Goal: Use online tool/utility: Use online tool/utility

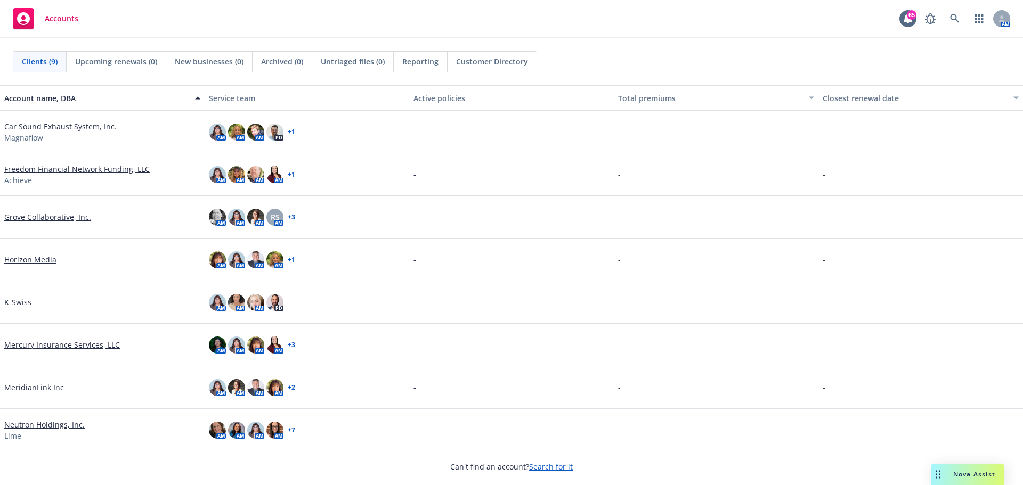
click at [973, 474] on span "Nova Assist" at bounding box center [974, 474] width 42 height 9
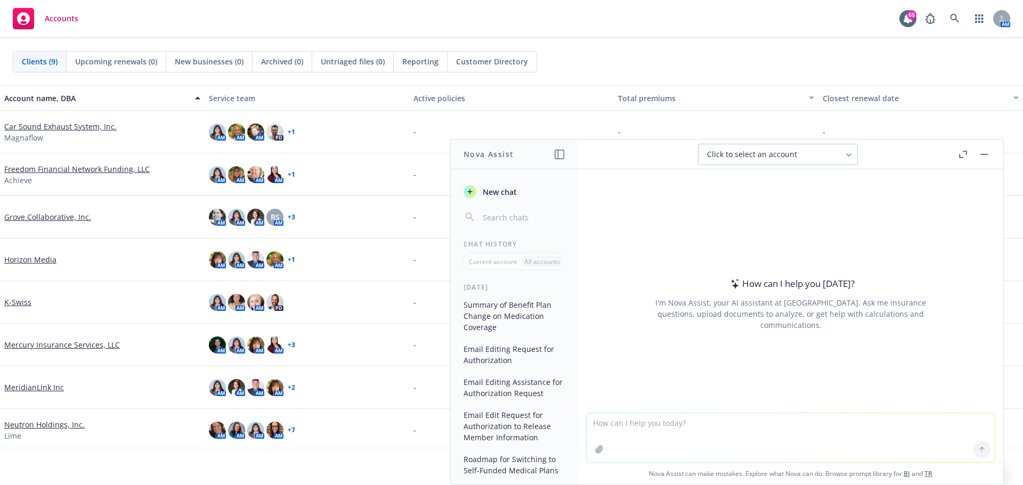
click at [504, 193] on span "New chat" at bounding box center [498, 191] width 36 height 11
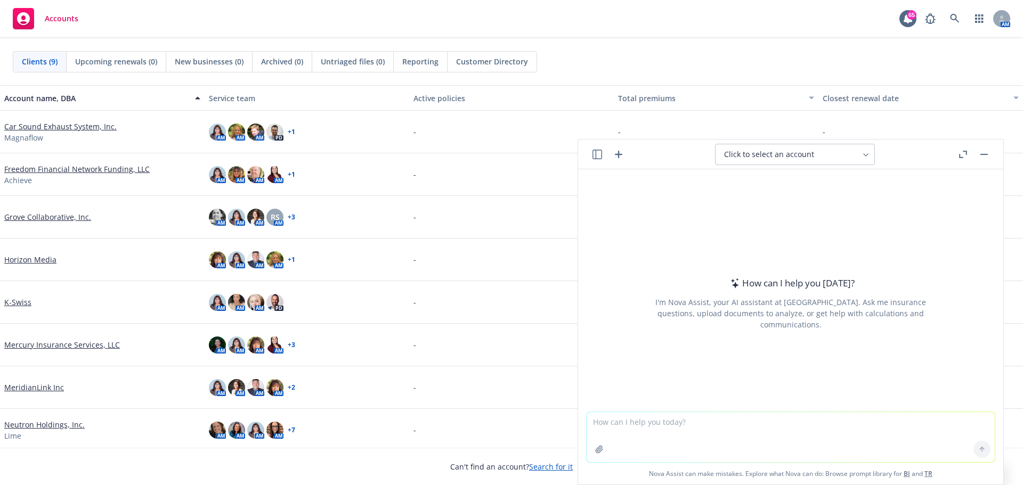
click at [683, 431] on textarea at bounding box center [790, 437] width 408 height 50
click at [710, 422] on textarea "Please create an excel project plan with a target effective date of [DATE] and …" at bounding box center [790, 437] width 408 height 50
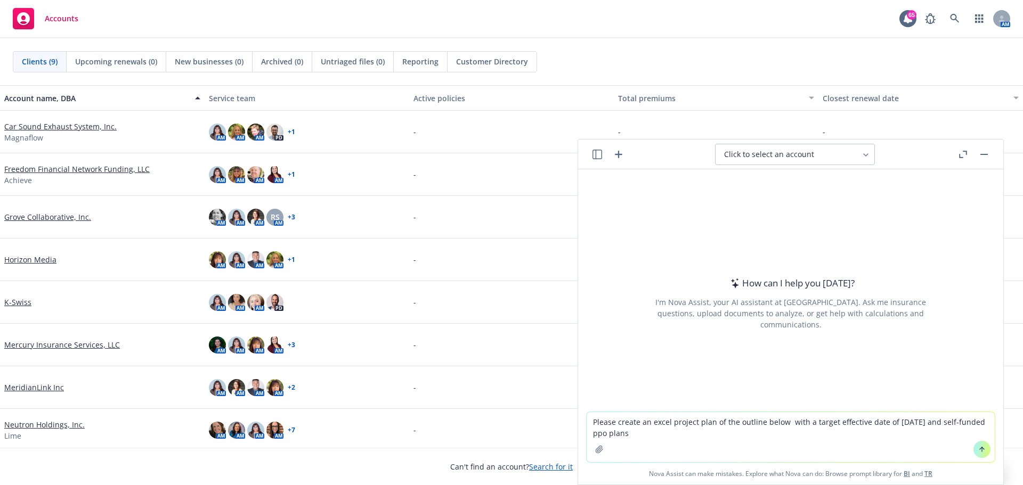
type textarea "Please create an excel project plan of the outline below with a target effectiv…"
click at [980, 446] on icon at bounding box center [981, 449] width 7 height 7
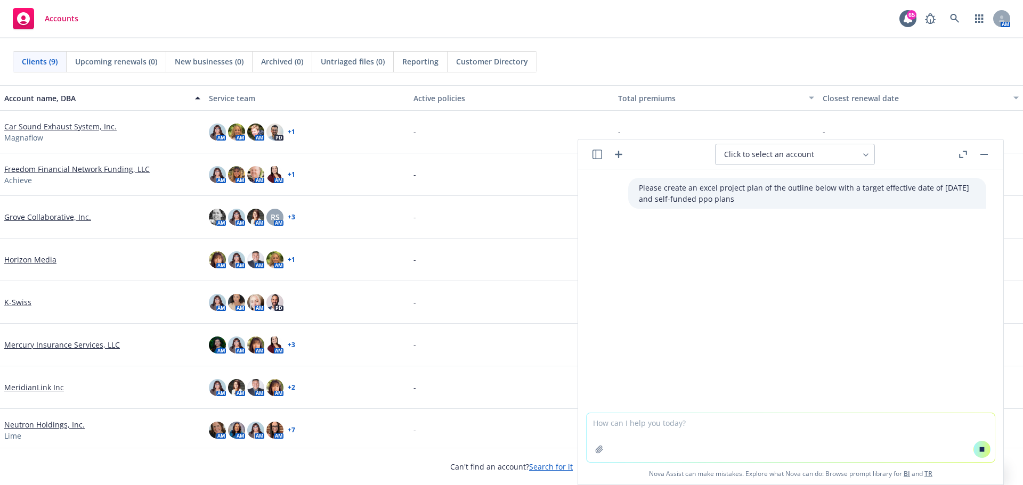
click at [637, 429] on textarea at bounding box center [790, 437] width 408 height 49
click at [624, 430] on textarea at bounding box center [790, 437] width 408 height 49
paste textarea "Lorem ip d sitametco, adipis elitsed Doeiusmo temporinc utla et dolor ma aliqua…"
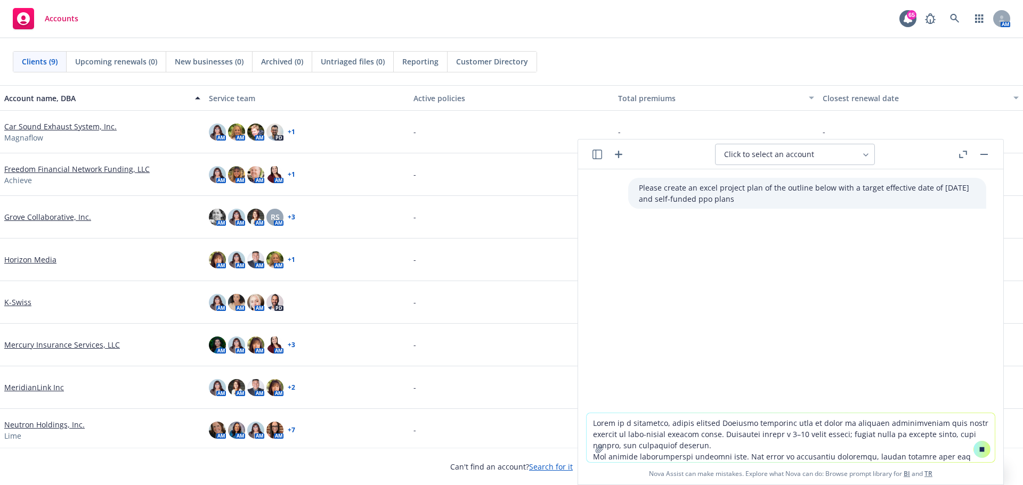
scroll to position [49, 0]
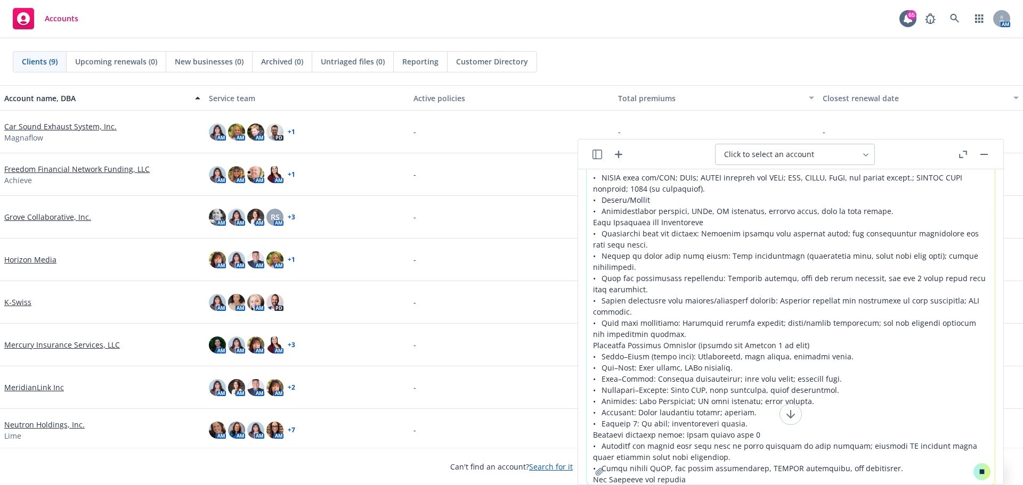
type textarea "Lorem ip d sitametco, adipis elitsed Doeiusmo temporinc utla et dolor ma aliqua…"
click at [980, 474] on icon at bounding box center [982, 472] width 5 height 5
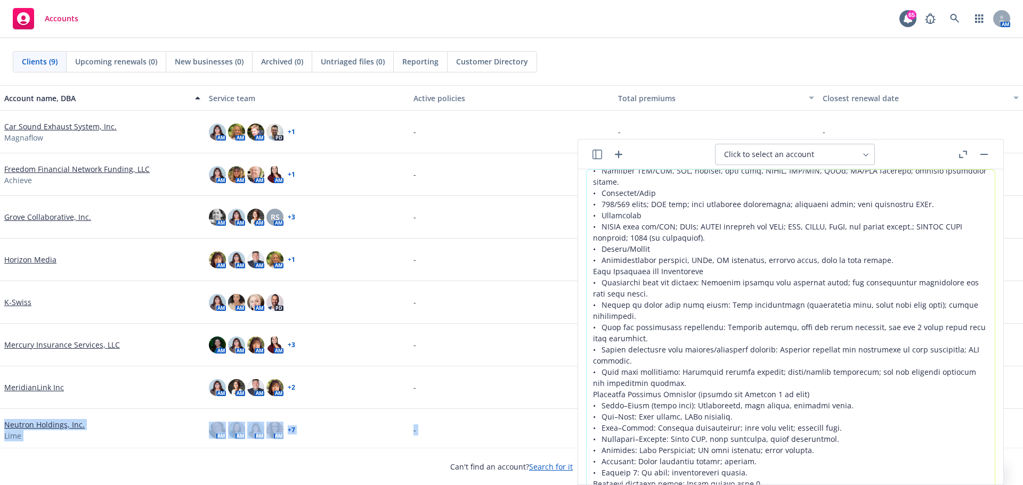
drag, startPoint x: 1004, startPoint y: 389, endPoint x: 1004, endPoint y: 468, distance: 78.8
click at [1004, 468] on div "Clients (9) Upcoming renewals (0) New businesses (0) Archived (0) Untriaged fil…" at bounding box center [511, 261] width 1023 height 447
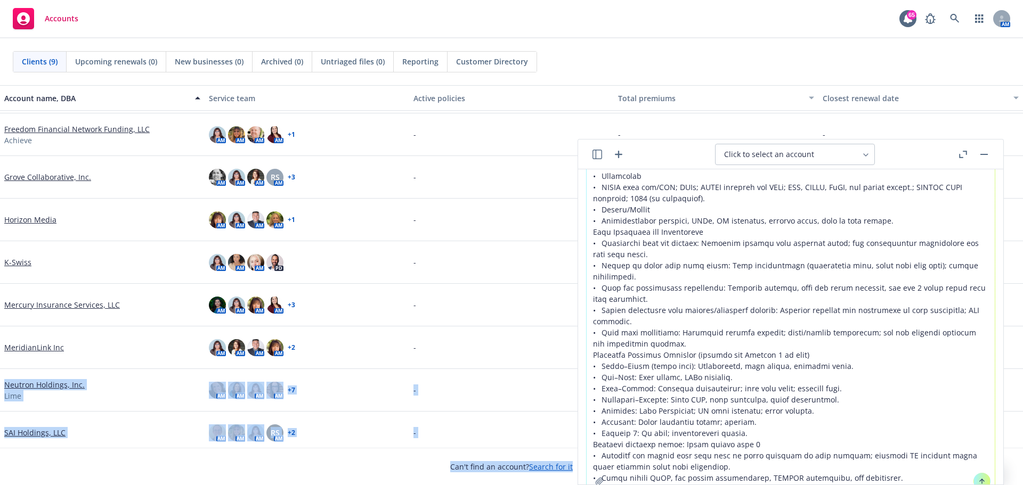
scroll to position [71, 0]
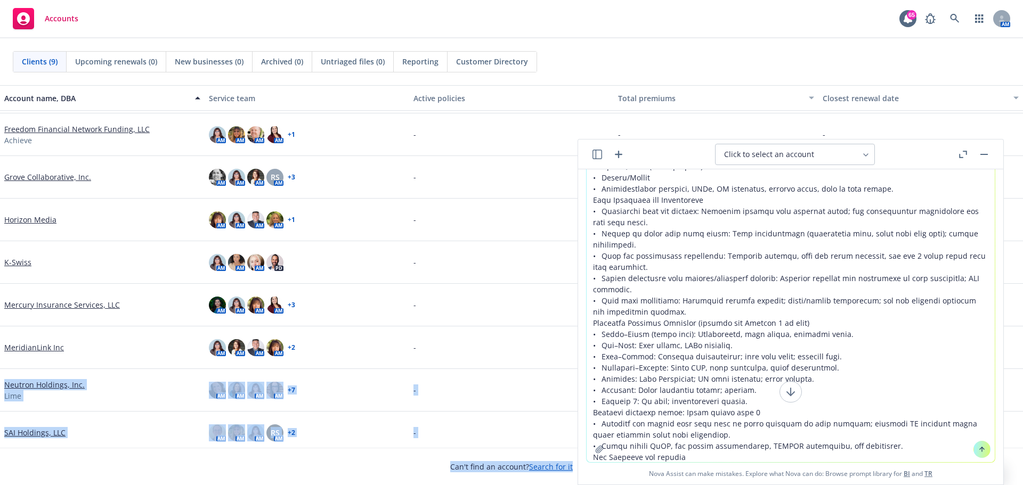
click at [979, 446] on icon at bounding box center [981, 449] width 7 height 7
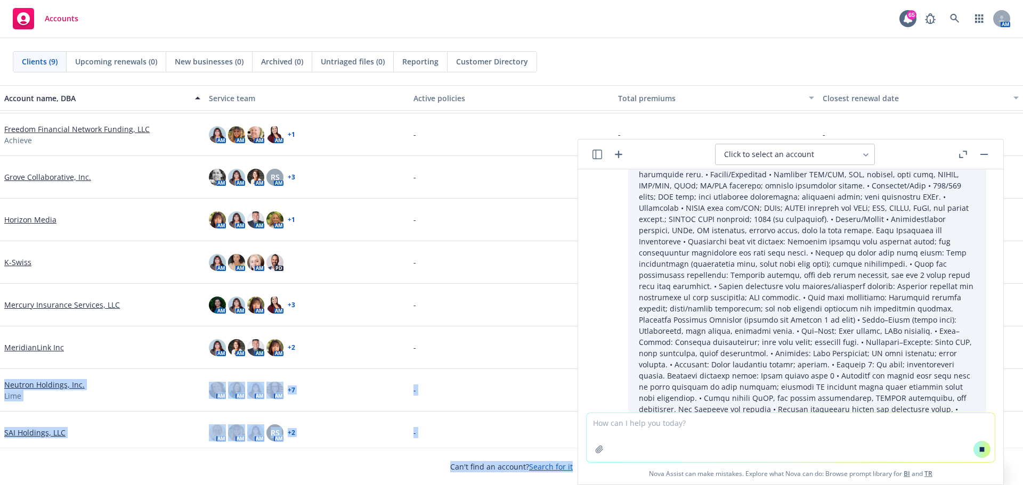
scroll to position [1026, 0]
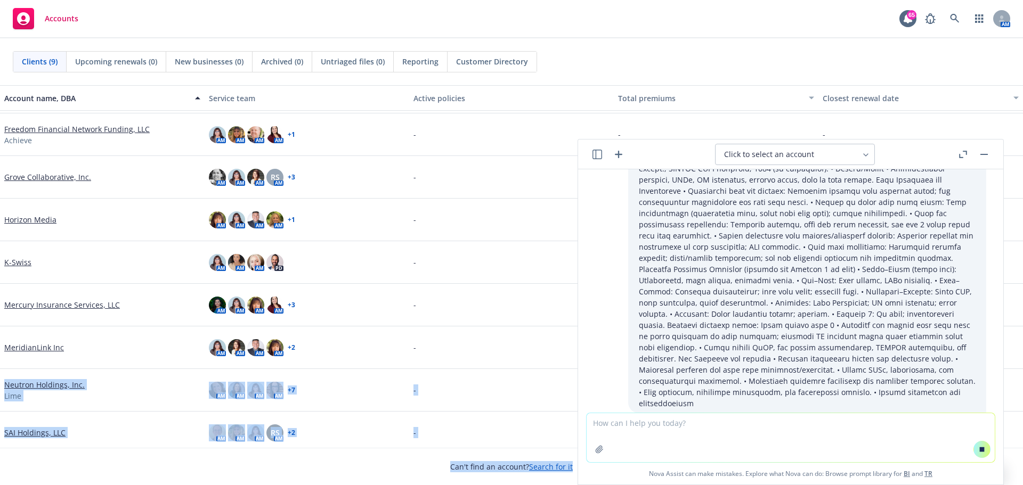
click at [979, 454] on button at bounding box center [981, 449] width 17 height 17
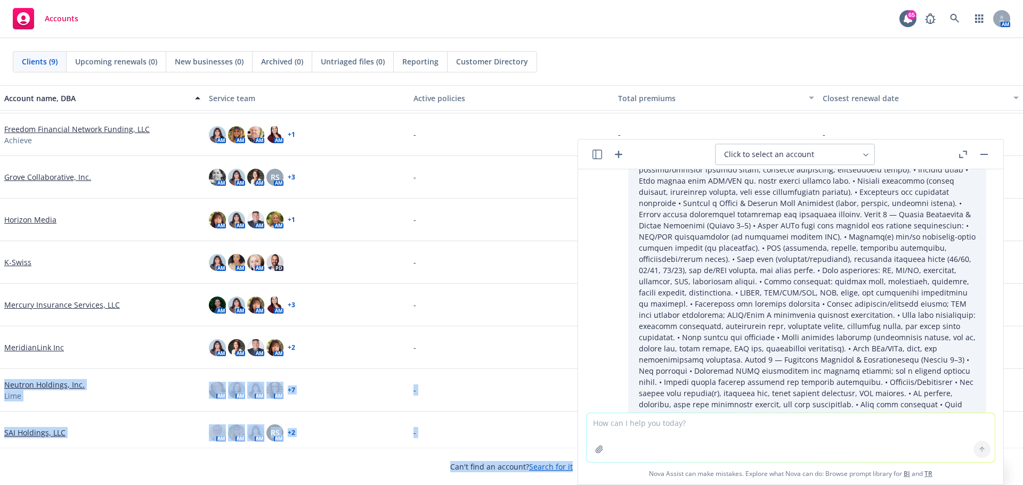
scroll to position [0, 0]
